Goal: Task Accomplishment & Management: Use online tool/utility

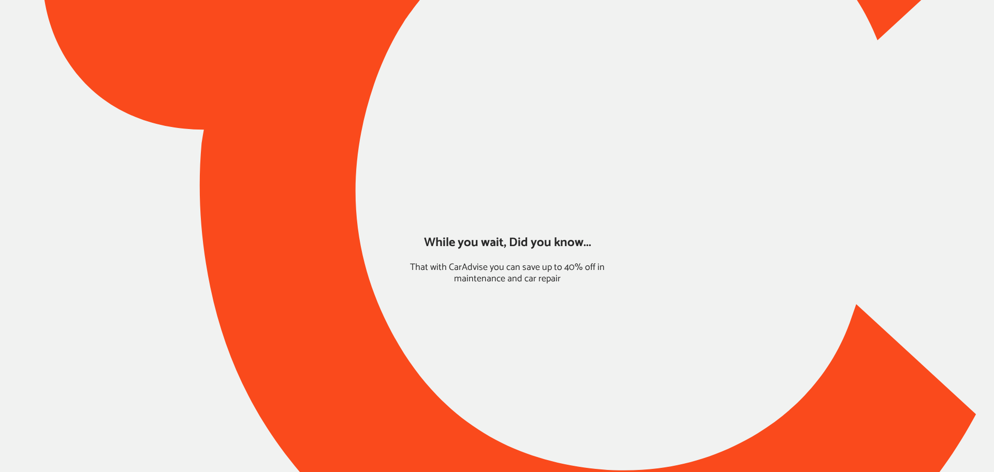
type input "*****"
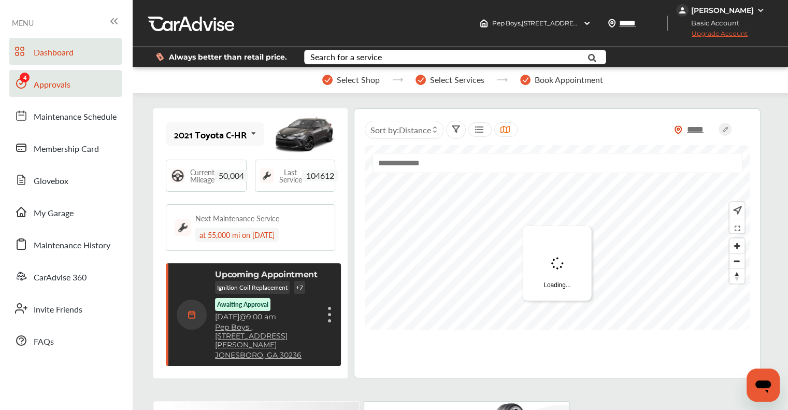
click at [52, 78] on span "Approvals" at bounding box center [52, 84] width 37 height 13
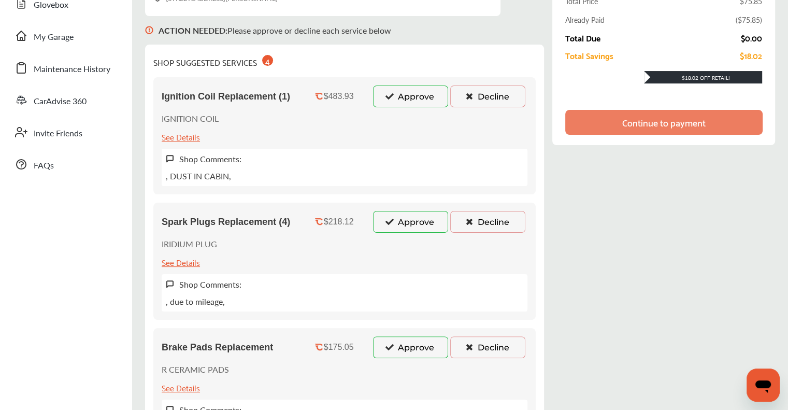
scroll to position [170, 0]
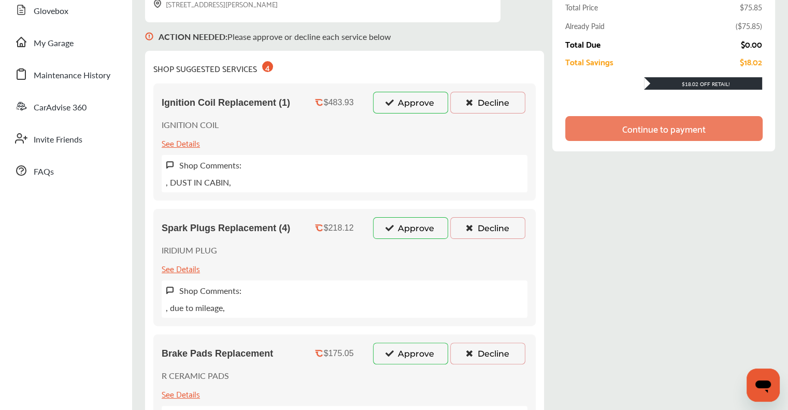
click at [426, 95] on button "Approve" at bounding box center [410, 103] width 75 height 22
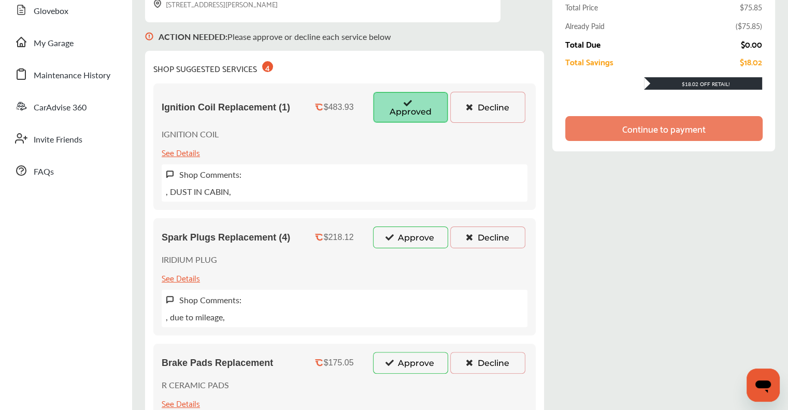
click at [407, 237] on button "Approve" at bounding box center [410, 237] width 75 height 22
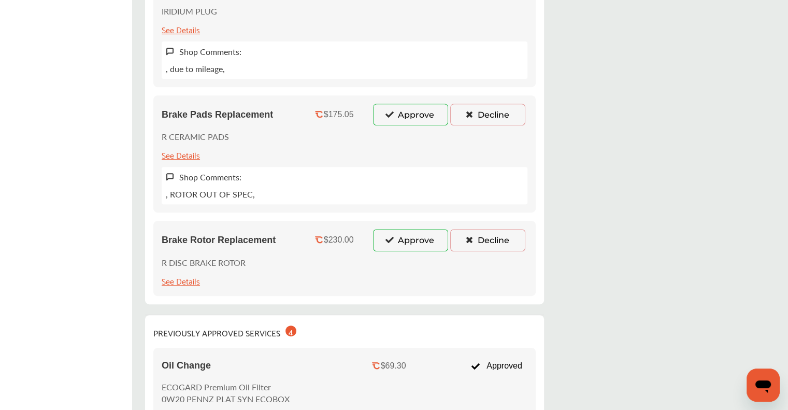
scroll to position [429, 0]
click at [407, 113] on button "Approve" at bounding box center [410, 113] width 75 height 22
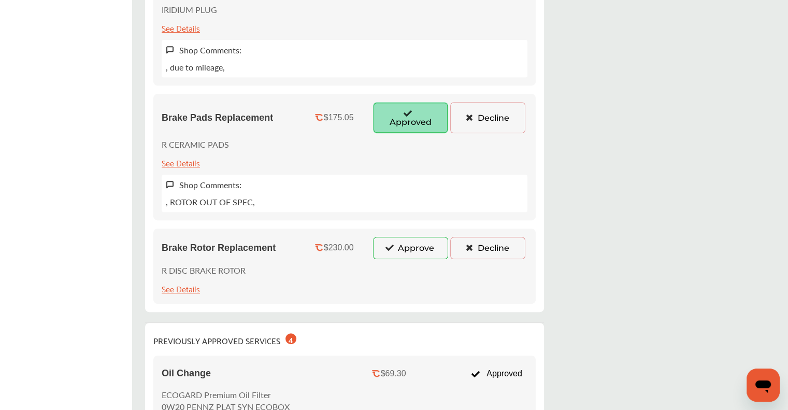
click at [401, 245] on button "Approve" at bounding box center [410, 248] width 75 height 22
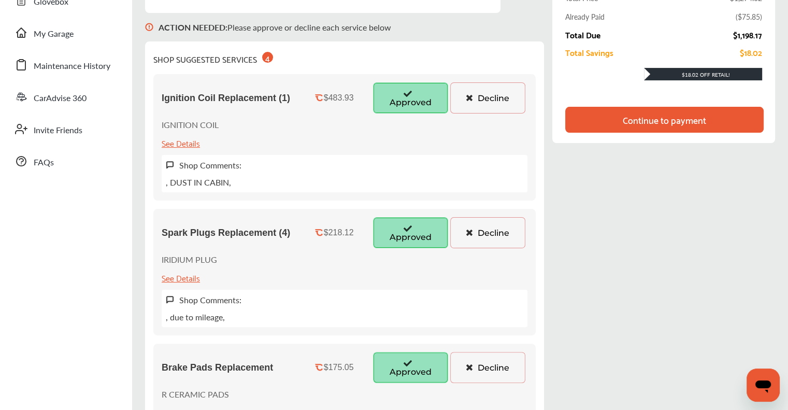
scroll to position [170, 0]
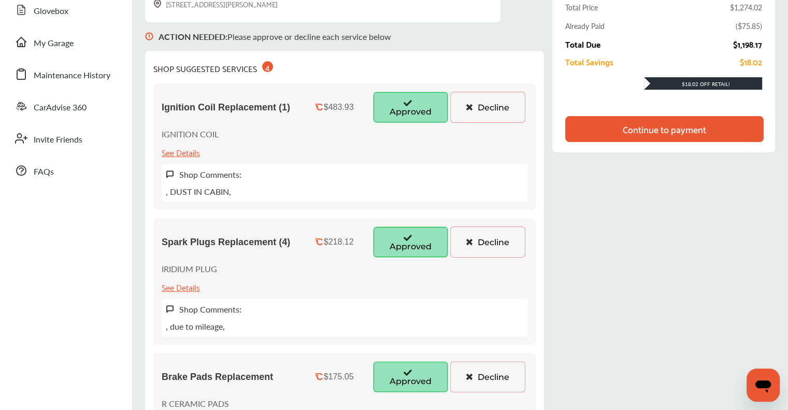
click at [475, 109] on button "Decline" at bounding box center [487, 107] width 75 height 31
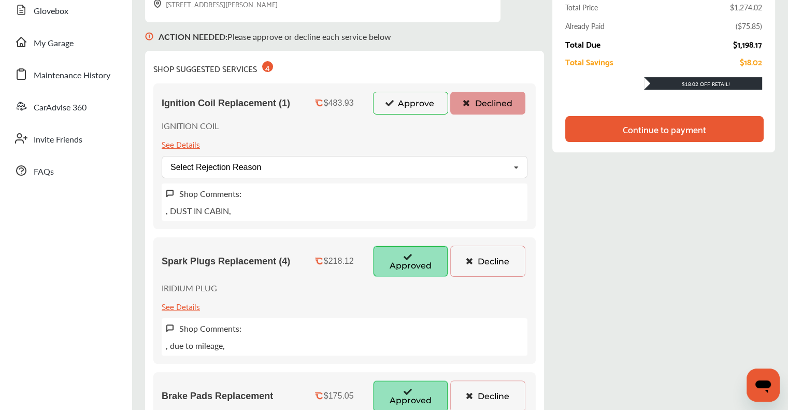
click at [479, 261] on button "Decline" at bounding box center [487, 260] width 75 height 31
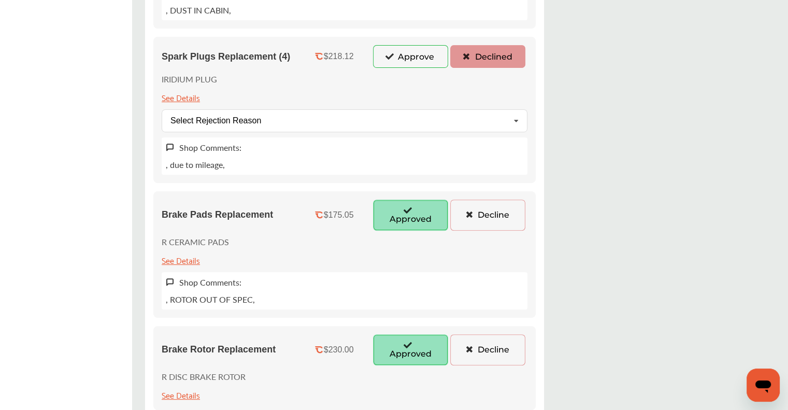
scroll to position [377, 0]
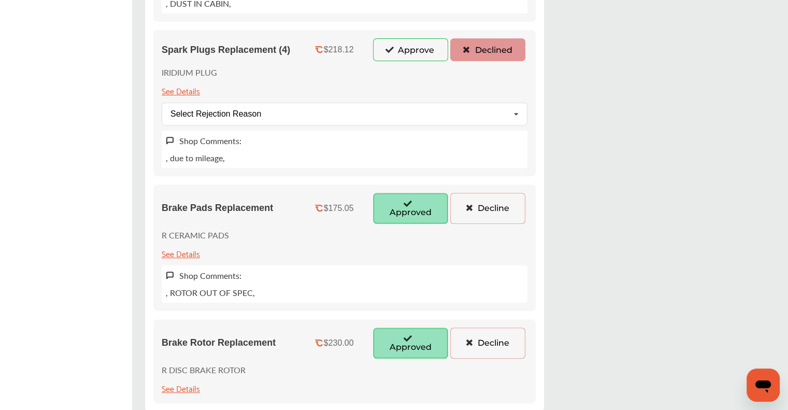
click at [486, 204] on button "Decline" at bounding box center [487, 208] width 75 height 31
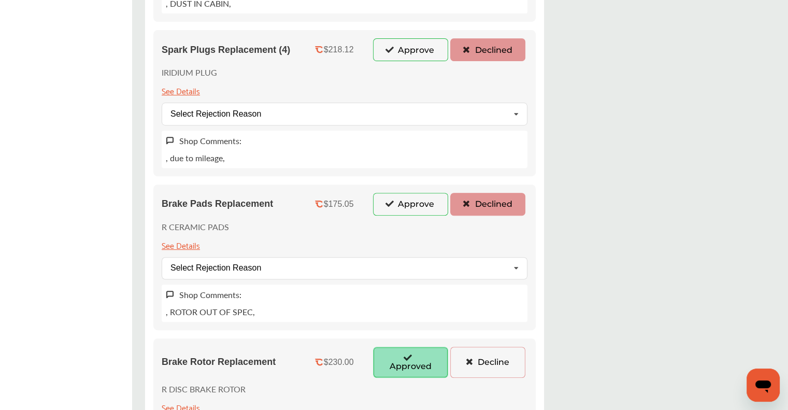
click at [479, 358] on button "Decline" at bounding box center [487, 361] width 75 height 31
